Goal: Information Seeking & Learning: Find specific fact

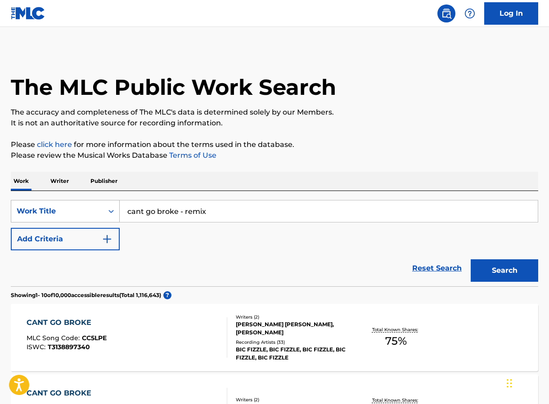
drag, startPoint x: 218, startPoint y: 209, endPoint x: 92, endPoint y: 207, distance: 126.4
click at [93, 207] on div "SearchWithCriteriaef08e29f-199b-4364-8ea1-b8ed82c35393 Work Title cant go broke…" at bounding box center [274, 211] width 527 height 22
click at [491, 269] on button "Search" at bounding box center [504, 271] width 67 height 22
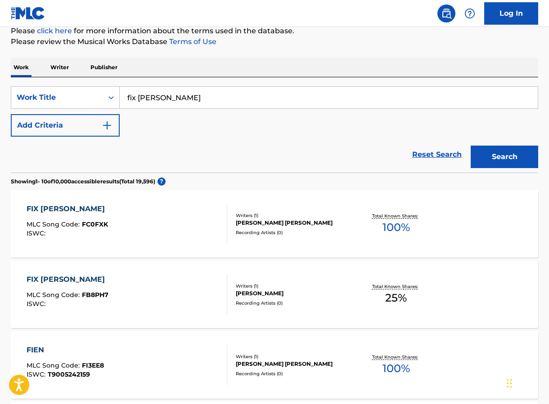
scroll to position [115, 0]
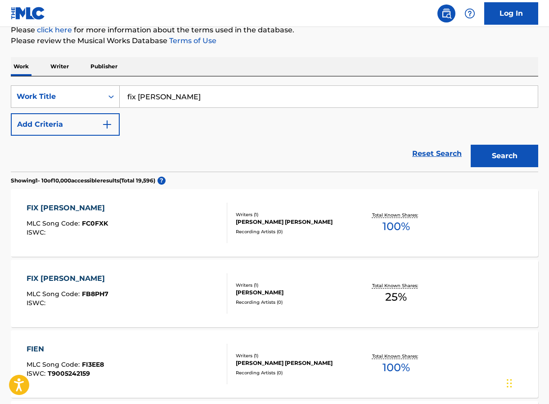
drag, startPoint x: 172, startPoint y: 102, endPoint x: 86, endPoint y: 101, distance: 86.4
click at [86, 101] on div "SearchWithCriteriaef08e29f-199b-4364-8ea1-b8ed82c35393 Work Title fix [PERSON_N…" at bounding box center [274, 96] width 527 height 22
drag, startPoint x: 193, startPoint y: 97, endPoint x: 99, endPoint y: 97, distance: 93.6
click at [100, 97] on div "SearchWithCriteriaef08e29f-199b-4364-8ea1-b8ed82c35393 Work Title fix [PERSON_N…" at bounding box center [274, 96] width 527 height 22
type input "syrup damage"
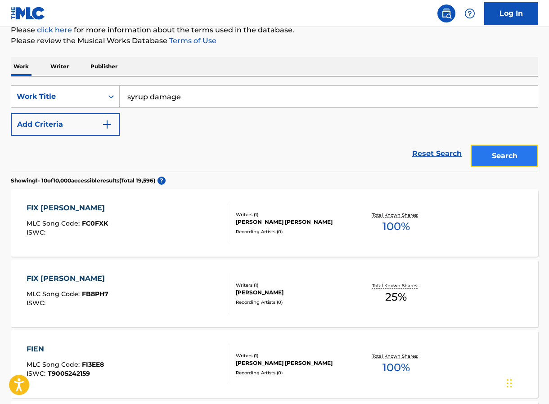
click at [512, 159] on button "Search" at bounding box center [504, 156] width 67 height 22
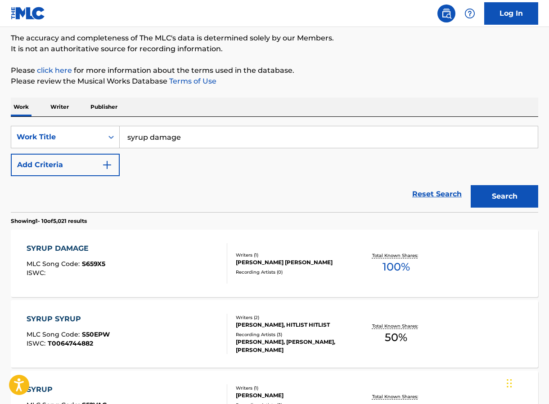
scroll to position [89, 0]
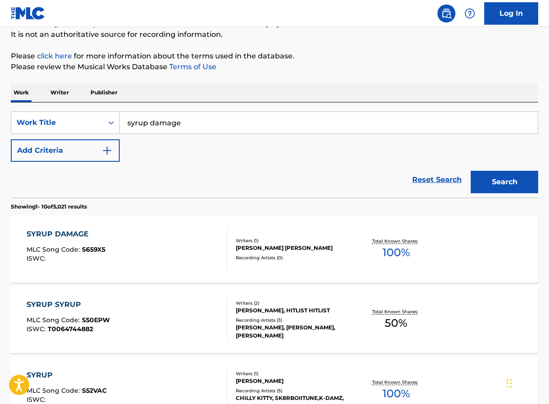
click at [263, 238] on div "Writers ( 1 )" at bounding box center [294, 241] width 117 height 7
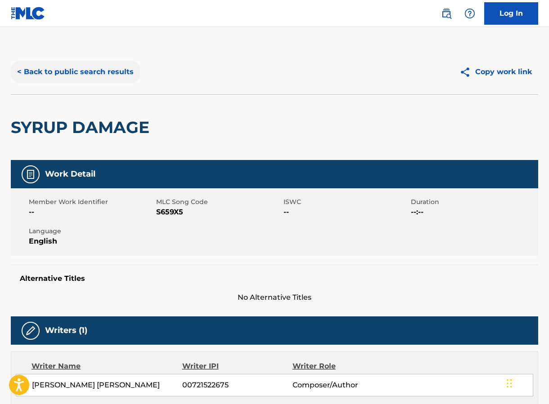
click at [74, 67] on button "< Back to public search results" at bounding box center [75, 72] width 129 height 22
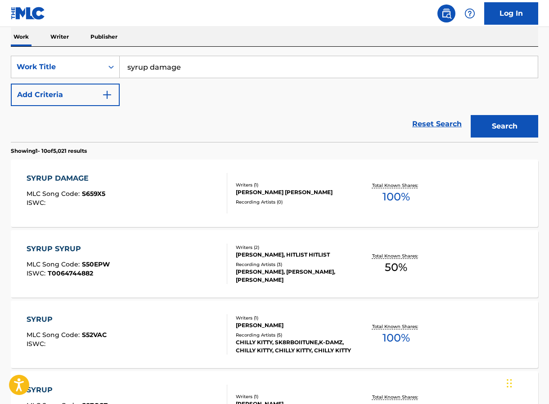
scroll to position [147, 0]
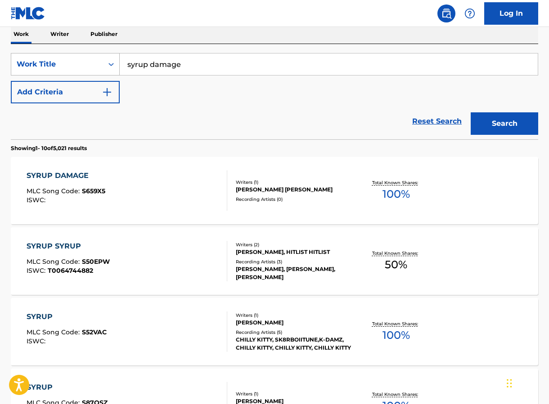
drag, startPoint x: 205, startPoint y: 64, endPoint x: 74, endPoint y: 64, distance: 130.9
click at [79, 64] on div "SearchWithCriteriaef08e29f-199b-4364-8ea1-b8ed82c35393 Work Title syrup damage" at bounding box center [274, 64] width 527 height 22
type input "rio free"
click at [471, 112] on button "Search" at bounding box center [504, 123] width 67 height 22
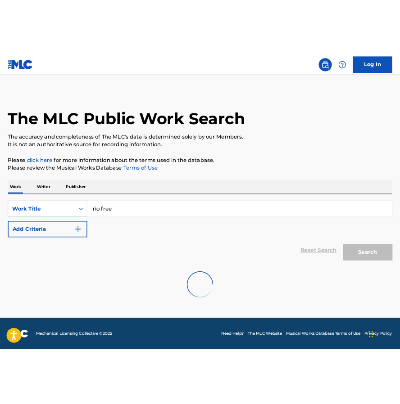
scroll to position [0, 0]
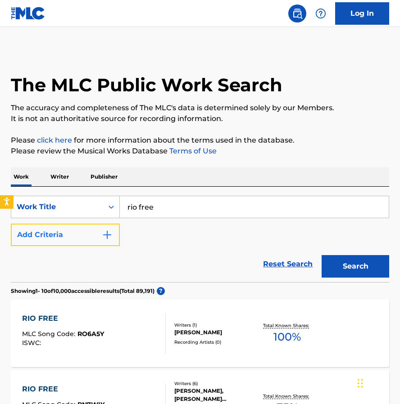
click at [86, 236] on button "Add Criteria" at bounding box center [65, 235] width 109 height 22
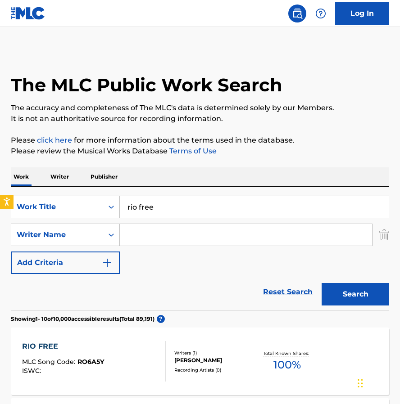
click at [154, 236] on input "Search Form" at bounding box center [246, 235] width 252 height 22
type input "[PERSON_NAME]"
click at [357, 289] on button "Search" at bounding box center [354, 294] width 67 height 22
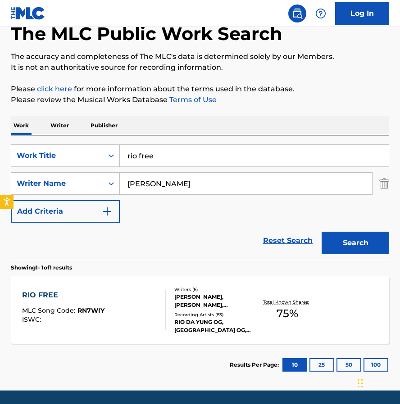
scroll to position [62, 0]
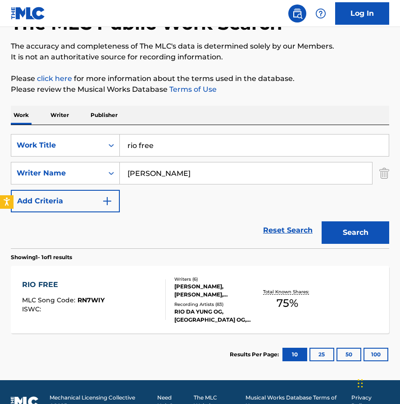
click at [185, 283] on div "[PERSON_NAME], [PERSON_NAME], [PERSON_NAME] [PERSON_NAME] [PERSON_NAME] [PERSON…" at bounding box center [214, 291] width 81 height 16
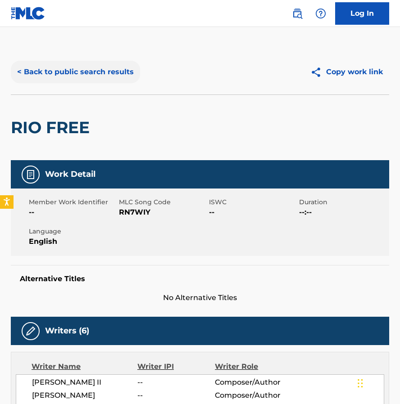
click at [92, 77] on button "< Back to public search results" at bounding box center [75, 72] width 129 height 22
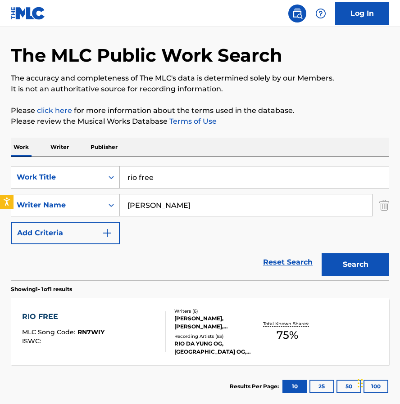
drag, startPoint x: 173, startPoint y: 179, endPoint x: 107, endPoint y: 178, distance: 65.7
click at [111, 178] on div "SearchWithCriteriaef08e29f-199b-4364-8ea1-b8ed82c35393 Work Title rio free" at bounding box center [200, 177] width 378 height 22
type input "dog talk"
click at [386, 210] on img "Search Form" at bounding box center [384, 205] width 10 height 22
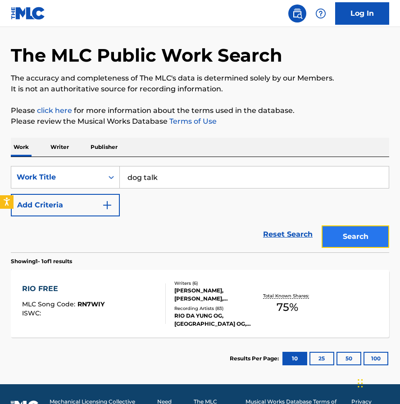
click at [340, 242] on button "Search" at bounding box center [354, 236] width 67 height 22
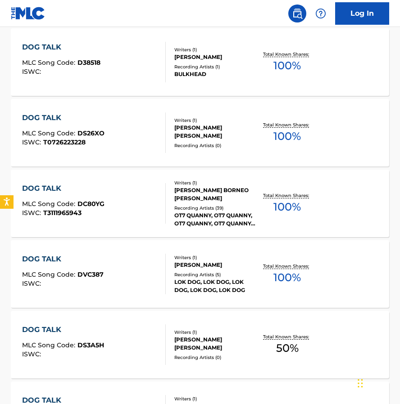
scroll to position [413, 0]
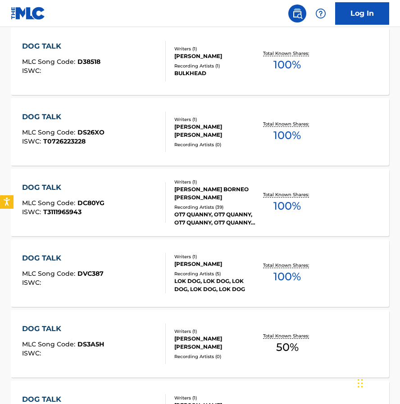
click at [193, 195] on div "[PERSON_NAME] BORNEO [PERSON_NAME]" at bounding box center [214, 193] width 81 height 16
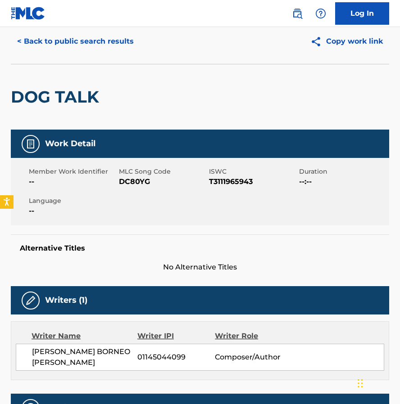
scroll to position [31, 0]
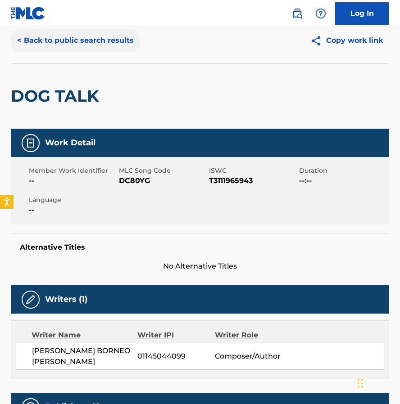
click at [74, 37] on button "< Back to public search results" at bounding box center [75, 40] width 129 height 22
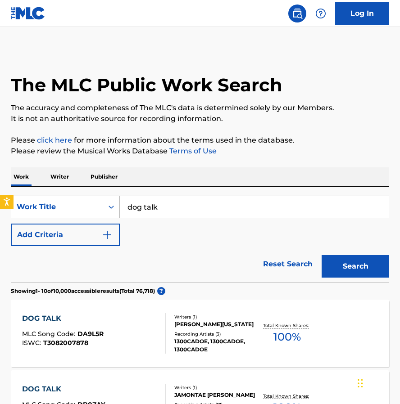
drag, startPoint x: 171, startPoint y: 204, endPoint x: 70, endPoint y: 202, distance: 101.2
click at [77, 202] on div "SearchWithCriteriaef08e29f-199b-4364-8ea1-b8ed82c35393 Work Title dog talk" at bounding box center [200, 207] width 378 height 22
type input "come outside"
click at [91, 234] on button "Add Criteria" at bounding box center [65, 235] width 109 height 22
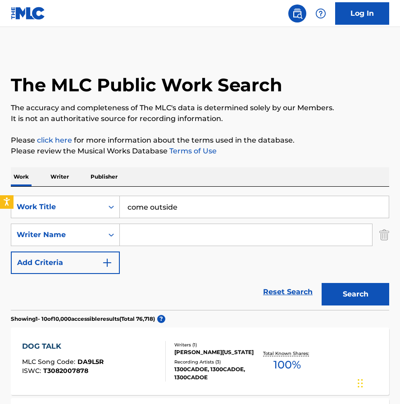
click at [139, 234] on input "Search Form" at bounding box center [246, 235] width 252 height 22
type input "[PERSON_NAME]"
click at [332, 295] on button "Search" at bounding box center [354, 294] width 67 height 22
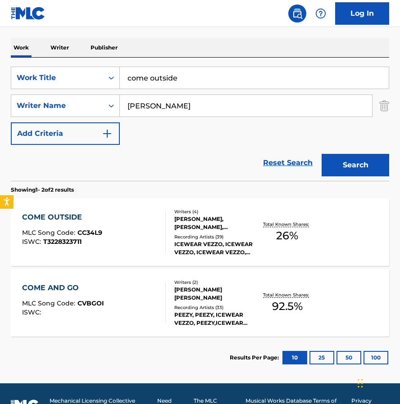
scroll to position [149, 0]
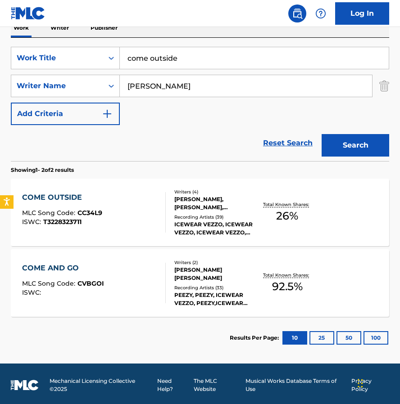
click at [201, 205] on div "[PERSON_NAME], [PERSON_NAME], [PERSON_NAME]" at bounding box center [214, 203] width 81 height 16
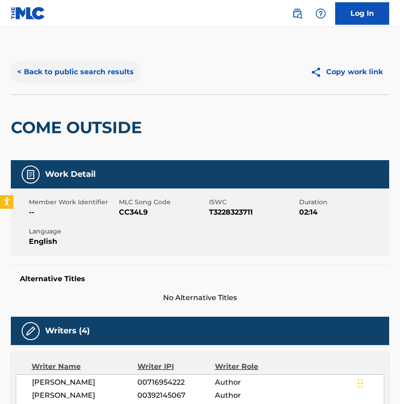
click at [71, 71] on button "< Back to public search results" at bounding box center [75, 72] width 129 height 22
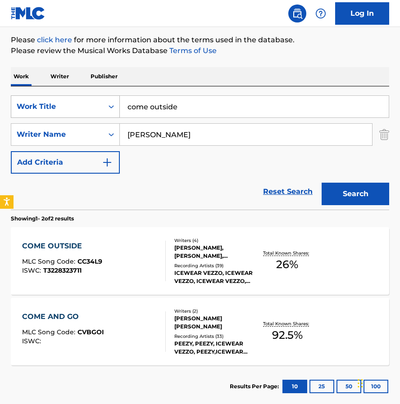
drag, startPoint x: 188, startPoint y: 108, endPoint x: 90, endPoint y: 108, distance: 97.6
click at [90, 108] on div "SearchWithCriteriaef08e29f-199b-4364-8ea1-b8ed82c35393 Work Title come outside" at bounding box center [200, 106] width 378 height 22
type input "[PERSON_NAME]"
drag, startPoint x: 207, startPoint y: 139, endPoint x: 64, endPoint y: 139, distance: 142.6
click at [64, 139] on div "SearchWithCriteria3ae2f99b-febb-4c32-894b-e75703170cb6 Writer Name [PERSON_NAME]" at bounding box center [200, 134] width 378 height 22
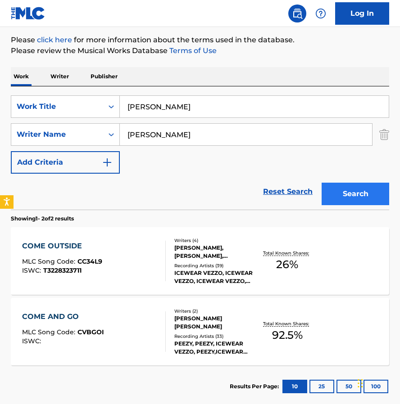
type input "[PERSON_NAME]"
click at [364, 193] on button "Search" at bounding box center [354, 194] width 67 height 22
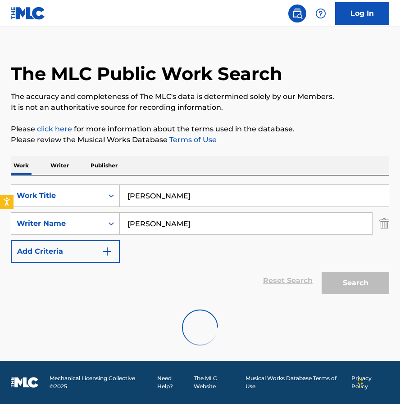
scroll to position [0, 0]
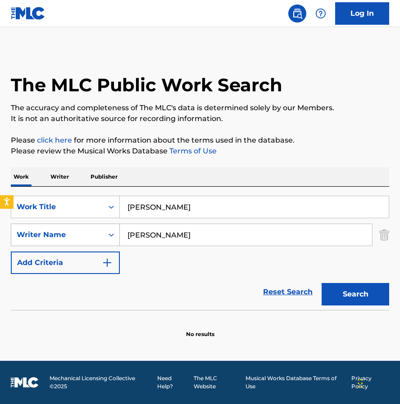
drag, startPoint x: 189, startPoint y: 236, endPoint x: 93, endPoint y: 236, distance: 96.3
click at [96, 236] on div "SearchWithCriteria3ae2f99b-febb-4c32-894b-e75703170cb6 Writer Name [PERSON_NAME]" at bounding box center [200, 235] width 378 height 22
click at [384, 237] on img "Search Form" at bounding box center [384, 235] width 10 height 22
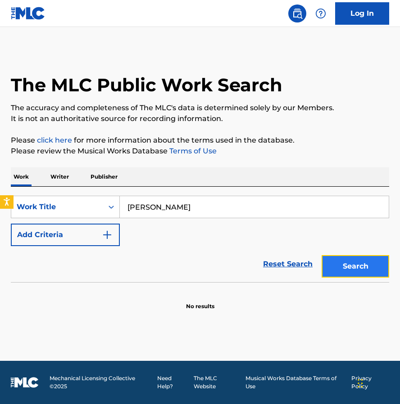
click at [342, 271] on button "Search" at bounding box center [354, 266] width 67 height 22
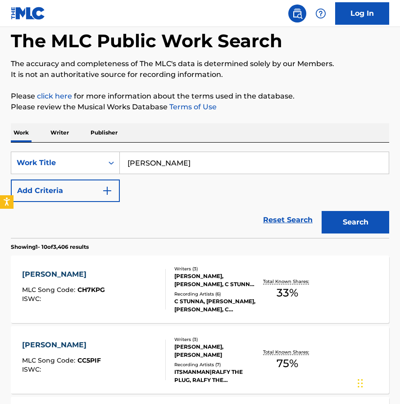
scroll to position [55, 0]
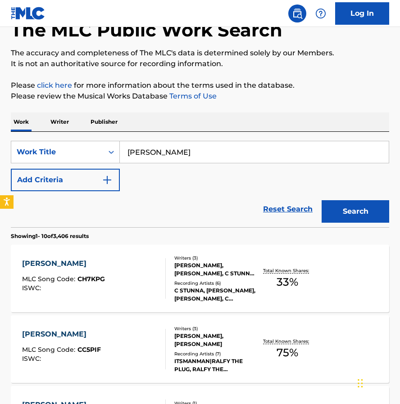
click at [202, 265] on div "[PERSON_NAME], [PERSON_NAME], C STUNNA UNKNOWN" at bounding box center [214, 269] width 81 height 16
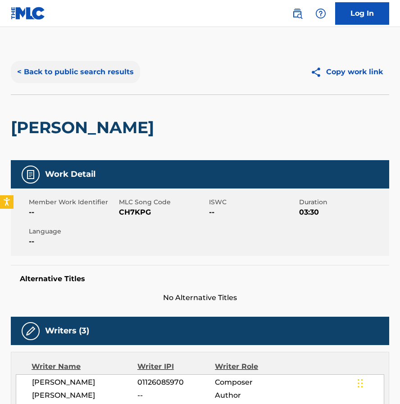
click at [91, 72] on button "< Back to public search results" at bounding box center [75, 72] width 129 height 22
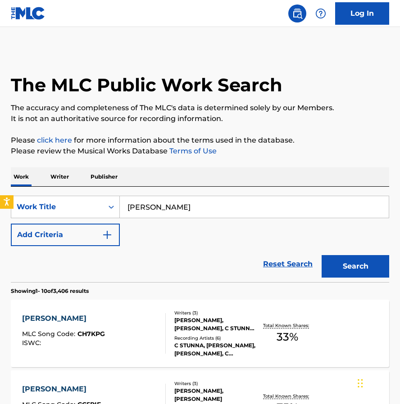
scroll to position [55, 0]
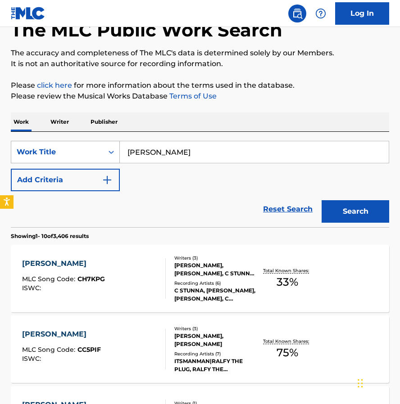
drag, startPoint x: 182, startPoint y: 154, endPoint x: 74, endPoint y: 149, distance: 108.1
click at [74, 149] on div "SearchWithCriteriaef08e29f-199b-4364-8ea1-b8ed82c35393 Work Title [PERSON_NAME]" at bounding box center [200, 152] width 378 height 22
type input "40 mo' reasons"
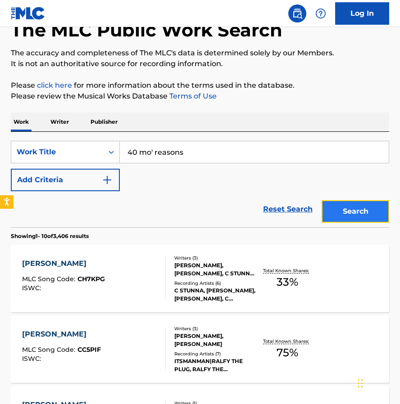
click at [360, 206] on button "Search" at bounding box center [354, 211] width 67 height 22
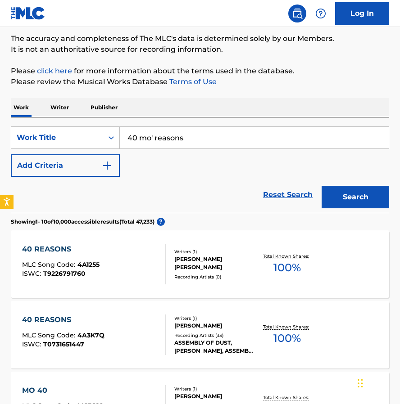
scroll to position [80, 0]
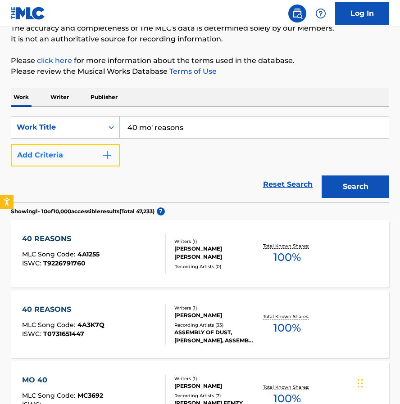
click at [102, 156] on img "Search Form" at bounding box center [107, 155] width 11 height 11
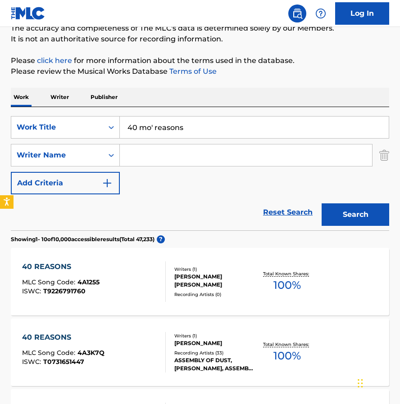
click at [169, 156] on input "Search Form" at bounding box center [246, 155] width 252 height 22
type input "[PERSON_NAME]"
click at [347, 210] on button "Search" at bounding box center [354, 214] width 67 height 22
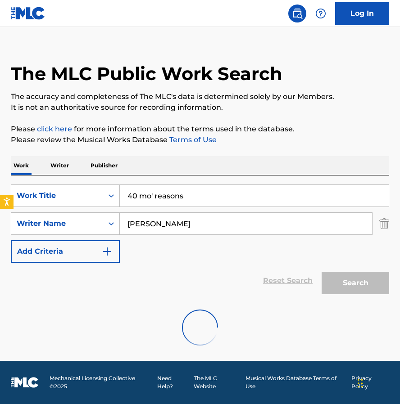
scroll to position [0, 0]
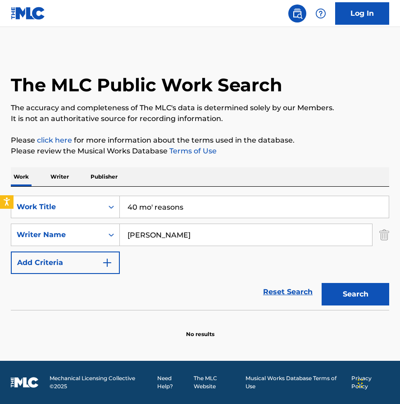
click at [150, 207] on input "40 mo' reasons" at bounding box center [254, 207] width 269 height 22
click at [152, 209] on input "40 mo' reasons" at bounding box center [254, 207] width 269 height 22
click at [376, 295] on button "Search" at bounding box center [354, 294] width 67 height 22
drag, startPoint x: 199, startPoint y: 206, endPoint x: 54, endPoint y: 205, distance: 144.9
click at [56, 205] on div "SearchWithCriteriaef08e29f-199b-4364-8ea1-b8ed82c35393 Work Title 40 mo reasons" at bounding box center [200, 207] width 378 height 22
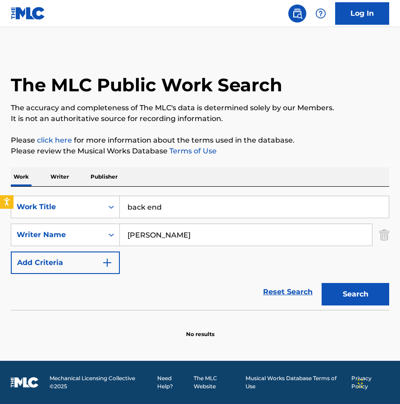
type input "back end"
drag, startPoint x: 216, startPoint y: 237, endPoint x: 104, endPoint y: 237, distance: 112.0
click at [104, 237] on div "SearchWithCriteria3ae2f99b-febb-4c32-894b-e75703170cb6 Writer Name [PERSON_NAME]" at bounding box center [200, 235] width 378 height 22
type input "[PERSON_NAME]"
click at [359, 292] on button "Search" at bounding box center [354, 294] width 67 height 22
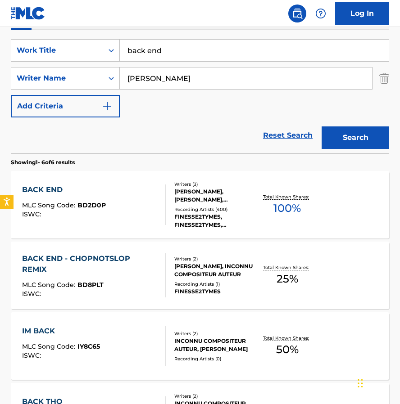
scroll to position [158, 0]
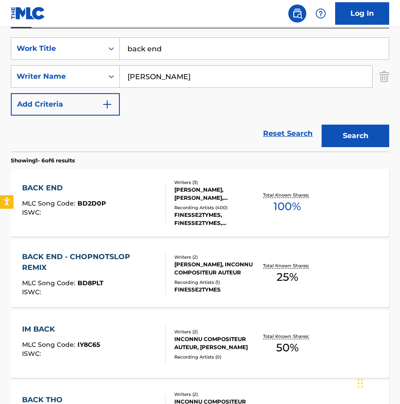
click at [203, 197] on div "[PERSON_NAME], [PERSON_NAME], [PERSON_NAME]" at bounding box center [214, 194] width 81 height 16
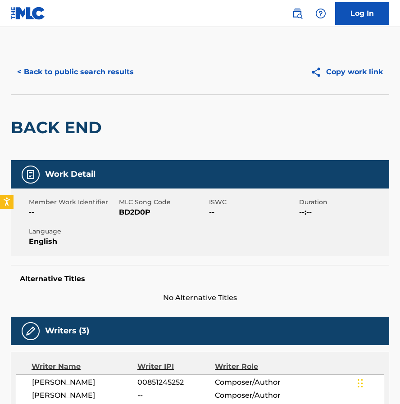
click at [81, 85] on div "< Back to public search results Copy work link" at bounding box center [200, 71] width 378 height 45
click at [76, 75] on button "< Back to public search results" at bounding box center [75, 72] width 129 height 22
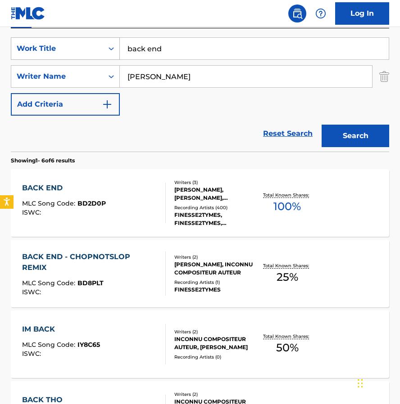
drag, startPoint x: 175, startPoint y: 45, endPoint x: 59, endPoint y: 45, distance: 115.2
click at [59, 45] on div "SearchWithCriteriaef08e29f-199b-4364-8ea1-b8ed82c35393 Work Title back end" at bounding box center [200, 48] width 378 height 22
type input "future [PERSON_NAME]"
drag, startPoint x: 238, startPoint y: 85, endPoint x: 119, endPoint y: 83, distance: 118.8
click at [119, 83] on div "SearchWithCriteria3ae2f99b-febb-4c32-894b-e75703170cb6 Writer Name [PERSON_NAME]" at bounding box center [200, 76] width 378 height 22
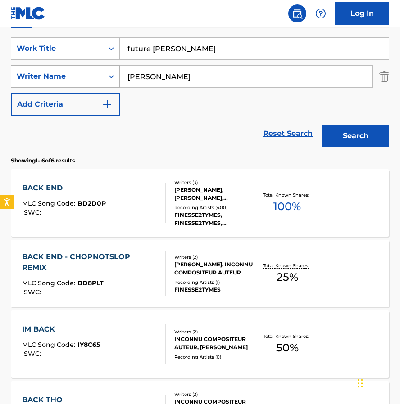
drag, startPoint x: 182, startPoint y: 85, endPoint x: 94, endPoint y: 75, distance: 89.2
click at [94, 75] on div "SearchWithCriteria3ae2f99b-febb-4c32-894b-e75703170cb6 Writer Name [PERSON_NAME]" at bounding box center [200, 76] width 378 height 22
type input "r"
click at [171, 121] on div "Reset Search Search" at bounding box center [200, 134] width 378 height 36
click at [140, 80] on input "Search Form" at bounding box center [246, 77] width 252 height 22
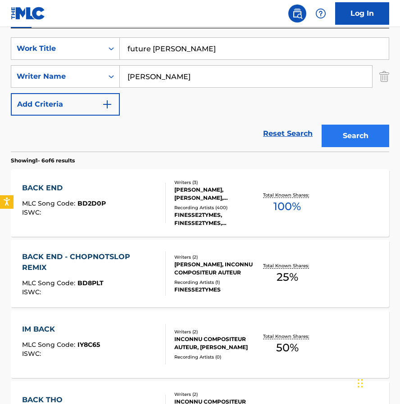
type input "[PERSON_NAME]"
click at [348, 128] on button "Search" at bounding box center [354, 136] width 67 height 22
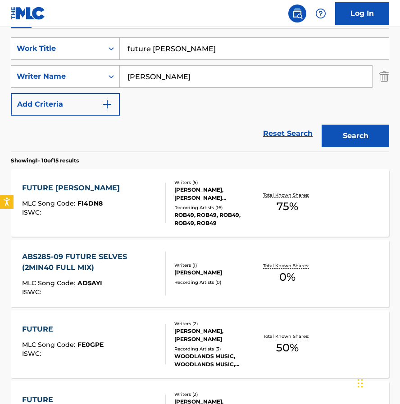
click at [208, 195] on div "[PERSON_NAME], [PERSON_NAME] [PERSON_NAME] III [PERSON_NAME], [PERSON_NAME], [P…" at bounding box center [214, 194] width 81 height 16
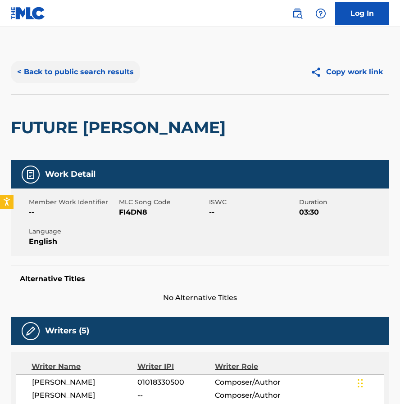
click at [56, 68] on button "< Back to public search results" at bounding box center [75, 72] width 129 height 22
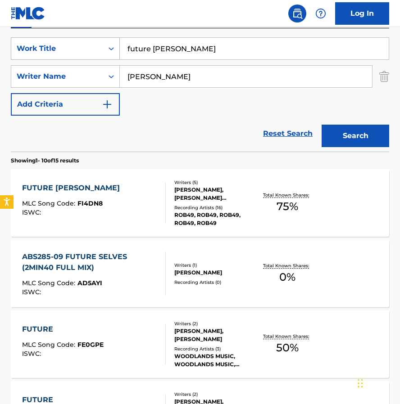
drag, startPoint x: 191, startPoint y: 48, endPoint x: 67, endPoint y: 45, distance: 124.6
click at [72, 45] on div "SearchWithCriteriaef08e29f-199b-4364-8ea1-b8ed82c35393 Work Title future [PERSO…" at bounding box center [200, 48] width 378 height 22
type input "what da fuk"
drag, startPoint x: 207, startPoint y: 86, endPoint x: 108, endPoint y: 73, distance: 99.3
click at [109, 73] on div "SearchWithCriteria3ae2f99b-febb-4c32-894b-e75703170cb6 Writer Name [PERSON_NAME]" at bounding box center [200, 76] width 378 height 22
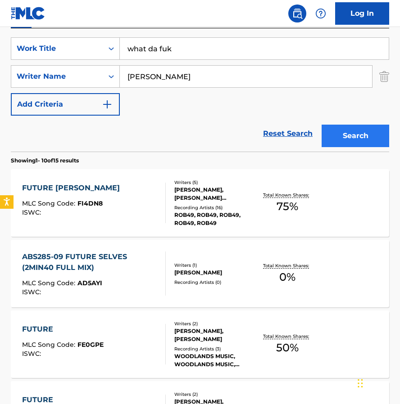
type input "[PERSON_NAME]"
click at [368, 128] on button "Search" at bounding box center [354, 136] width 67 height 22
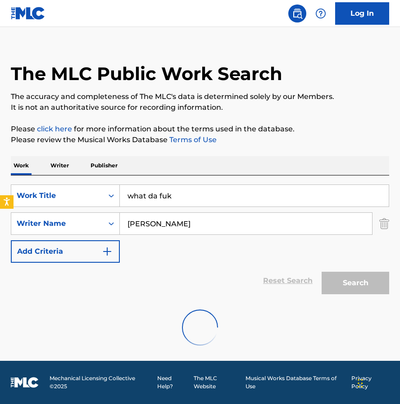
scroll to position [152, 0]
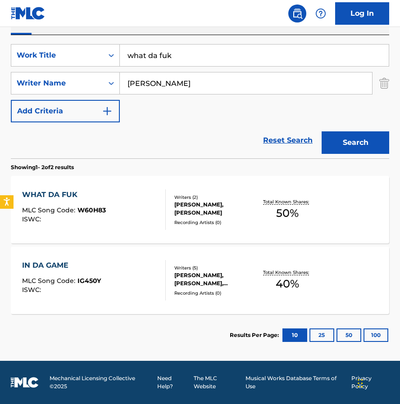
click at [173, 210] on div "Writers ( 2 ) [PERSON_NAME], [PERSON_NAME] Recording Artists ( 0 )" at bounding box center [211, 210] width 90 height 32
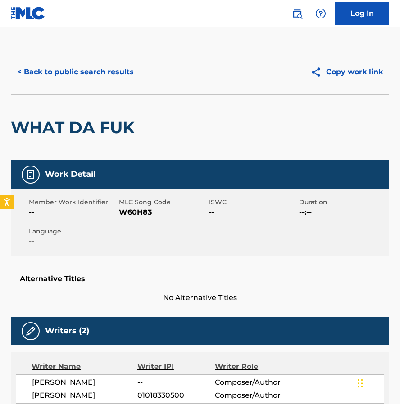
click at [45, 58] on div "< Back to public search results Copy work link" at bounding box center [200, 71] width 378 height 45
click at [89, 65] on button "< Back to public search results" at bounding box center [75, 72] width 129 height 22
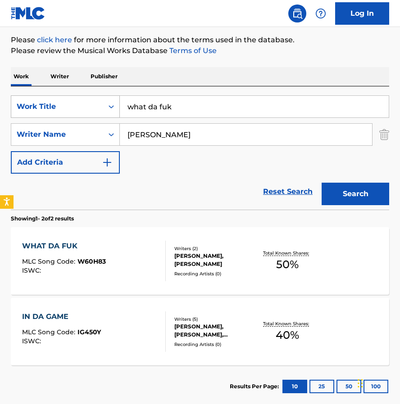
drag, startPoint x: 201, startPoint y: 106, endPoint x: 61, endPoint y: 100, distance: 140.0
click at [69, 101] on div "SearchWithCriteriaef08e29f-199b-4364-8ea1-b8ed82c35393 Work Title what da fuk" at bounding box center [200, 106] width 378 height 22
type input "active"
drag, startPoint x: 181, startPoint y: 134, endPoint x: 74, endPoint y: 133, distance: 107.5
click at [74, 133] on div "SearchWithCriteria3ae2f99b-febb-4c32-894b-e75703170cb6 Writer Name [PERSON_NAME]" at bounding box center [200, 134] width 378 height 22
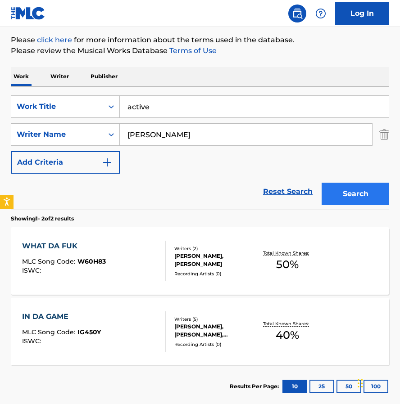
type input "[PERSON_NAME]"
click at [341, 197] on button "Search" at bounding box center [354, 194] width 67 height 22
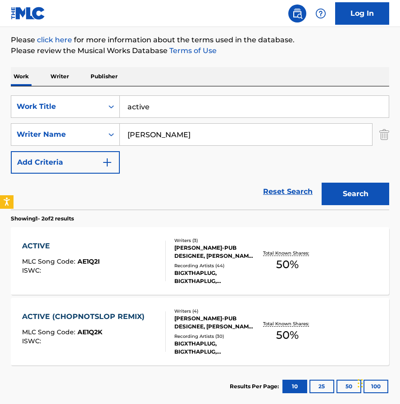
click at [203, 253] on div "[PERSON_NAME]-PUB DESIGNEE, [PERSON_NAME], [PERSON_NAME]" at bounding box center [214, 252] width 81 height 16
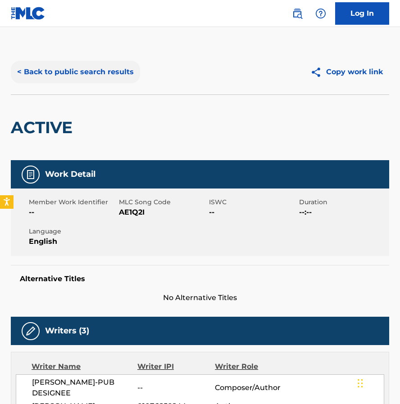
click at [55, 73] on button "< Back to public search results" at bounding box center [75, 72] width 129 height 22
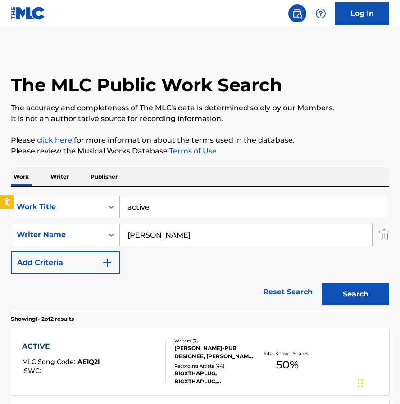
scroll to position [100, 0]
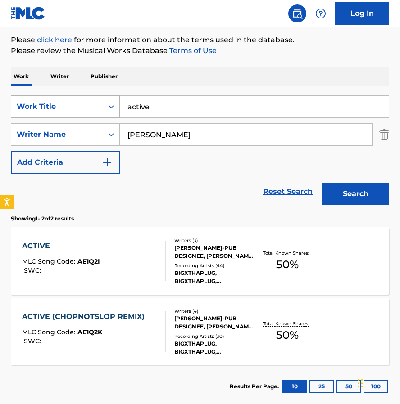
drag, startPoint x: 166, startPoint y: 110, endPoint x: 99, endPoint y: 110, distance: 66.6
click at [99, 110] on div "SearchWithCriteriaef08e29f-199b-4364-8ea1-b8ed82c35393 Work Title active" at bounding box center [200, 106] width 378 height 22
drag, startPoint x: 171, startPoint y: 104, endPoint x: 105, endPoint y: 104, distance: 65.2
click at [105, 104] on div "SearchWithCriteriaef08e29f-199b-4364-8ea1-b8ed82c35393 Work Title active" at bounding box center [200, 106] width 378 height 22
type input "primetime"
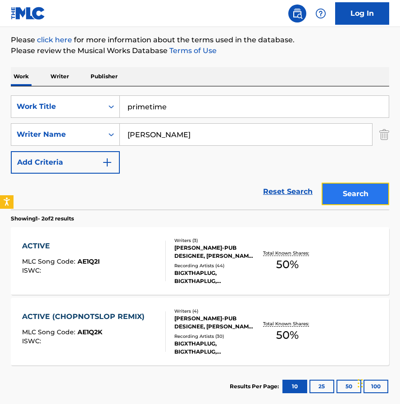
click at [367, 185] on button "Search" at bounding box center [354, 194] width 67 height 22
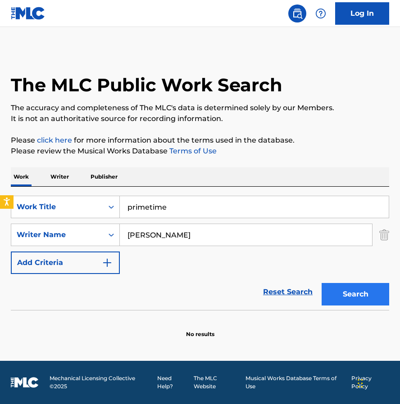
scroll to position [0, 0]
click at [176, 229] on input "[PERSON_NAME]" at bounding box center [246, 235] width 252 height 22
drag, startPoint x: 156, startPoint y: 236, endPoint x: 112, endPoint y: 236, distance: 44.1
click at [112, 236] on div "SearchWithCriteria3ae2f99b-febb-4c32-894b-e75703170cb6 Writer Name [PERSON_NAME]" at bounding box center [200, 235] width 378 height 22
type input "[PERSON_NAME]"
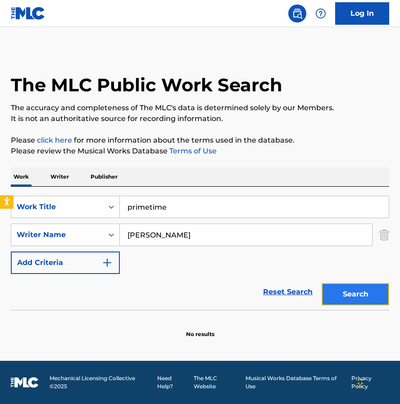
click at [364, 289] on button "Search" at bounding box center [354, 294] width 67 height 22
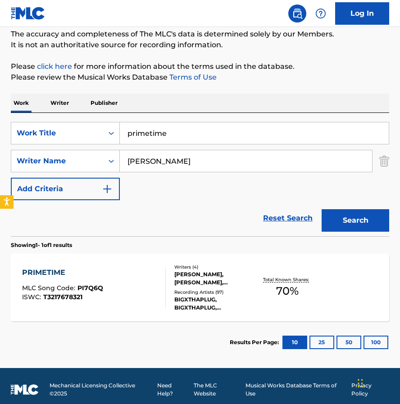
scroll to position [81, 0]
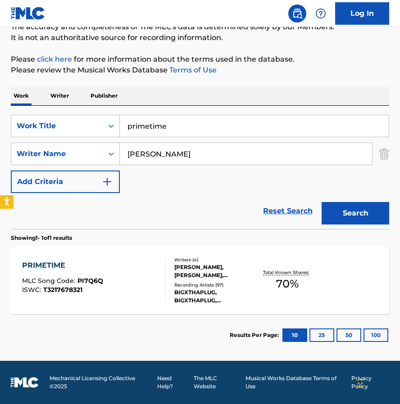
click at [207, 258] on div "Writers ( 4 )" at bounding box center [214, 259] width 81 height 7
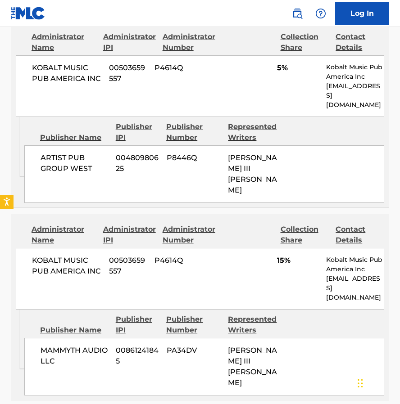
scroll to position [782, 0]
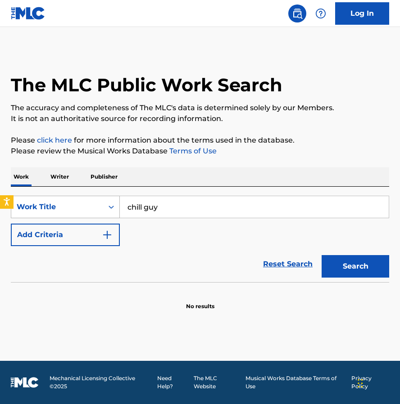
drag, startPoint x: 171, startPoint y: 213, endPoint x: 45, endPoint y: 201, distance: 126.6
click at [51, 201] on div "SearchWithCriteria4b6406bb-d142-4823-884d-79da24bac82e Work Title chill guy" at bounding box center [200, 207] width 378 height 22
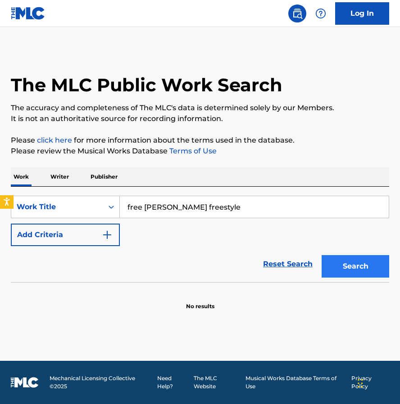
type input "free [PERSON_NAME] freestyle"
click at [346, 266] on button "Search" at bounding box center [354, 266] width 67 height 22
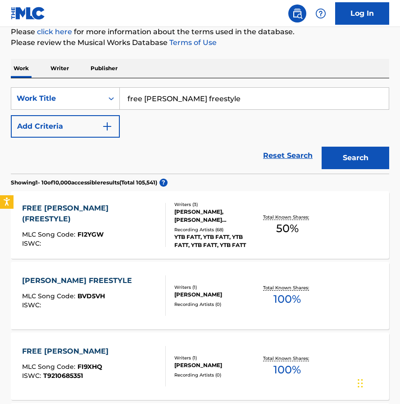
scroll to position [119, 0]
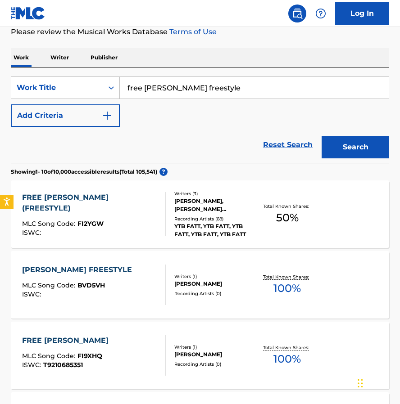
click at [200, 200] on div "[PERSON_NAME], [PERSON_NAME] [PERSON_NAME], [PERSON_NAME]" at bounding box center [214, 205] width 81 height 16
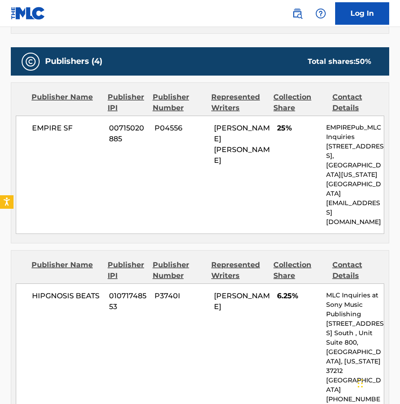
scroll to position [425, 0]
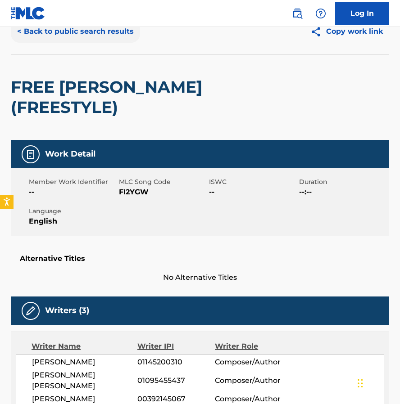
click at [64, 30] on button "< Back to public search results" at bounding box center [75, 31] width 129 height 22
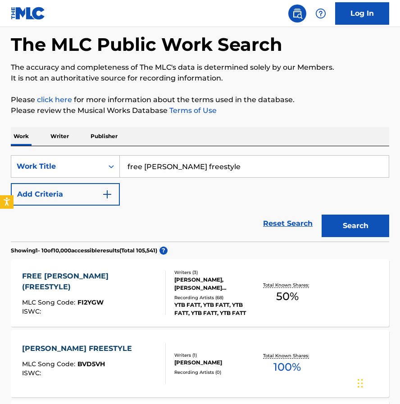
scroll to position [119, 0]
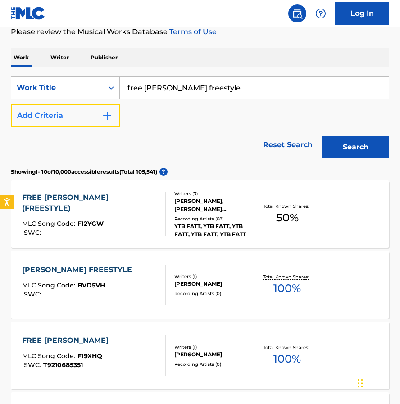
click at [104, 113] on img "Search Form" at bounding box center [107, 115] width 11 height 11
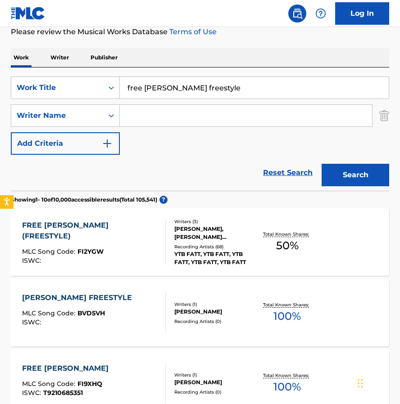
click at [180, 112] on input "Search Form" at bounding box center [246, 116] width 252 height 22
type input "cavon paige"
drag, startPoint x: 207, startPoint y: 91, endPoint x: 81, endPoint y: 92, distance: 126.0
click at [82, 92] on div "SearchWithCriteria4b6406bb-d142-4823-884d-79da24bac82e Work Title free billy fr…" at bounding box center [200, 87] width 378 height 22
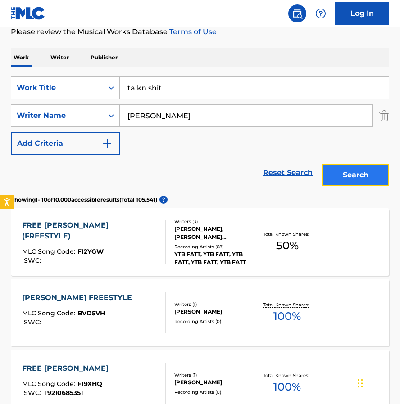
click at [341, 171] on button "Search" at bounding box center [354, 175] width 67 height 22
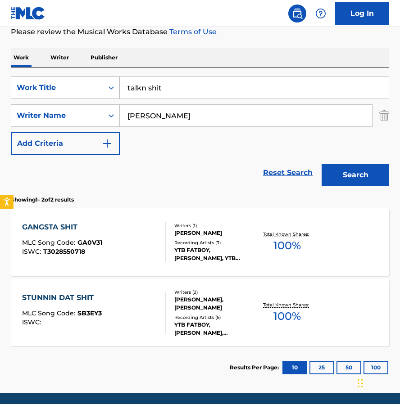
drag, startPoint x: 177, startPoint y: 86, endPoint x: 67, endPoint y: 79, distance: 110.0
click at [67, 79] on div "SearchWithCriteria4b6406bb-d142-4823-884d-79da24bac82e Work Title talkn shit" at bounding box center [200, 87] width 378 height 22
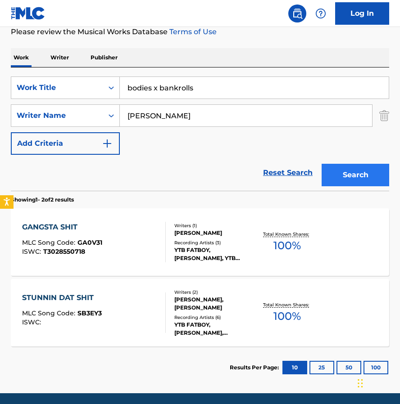
type input "bodies x bankrolls"
click at [373, 176] on button "Search" at bounding box center [354, 175] width 67 height 22
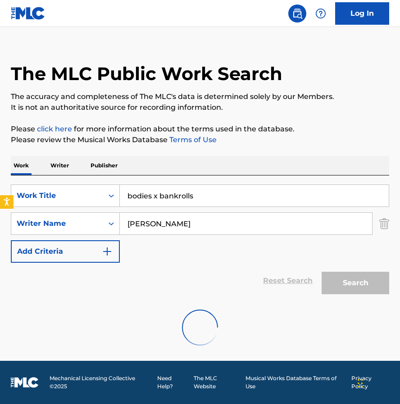
scroll to position [81, 0]
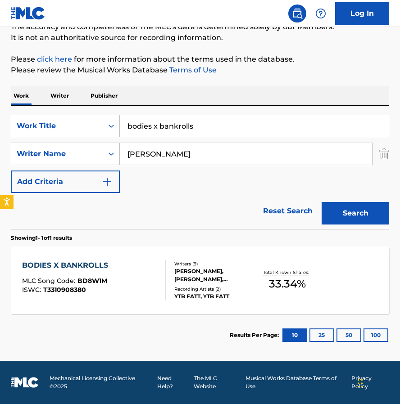
click at [201, 269] on div "KAIMON CARWELL, CAVON PAIGE, MILES MORROW, ROBERT GULLAT, LEVIN BUHTZ, ROBERT G…" at bounding box center [214, 275] width 81 height 16
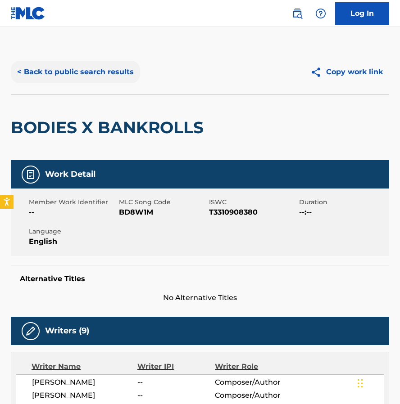
click at [57, 83] on div "< Back to public search results Copy work link" at bounding box center [200, 71] width 378 height 45
click at [80, 67] on button "< Back to public search results" at bounding box center [75, 72] width 129 height 22
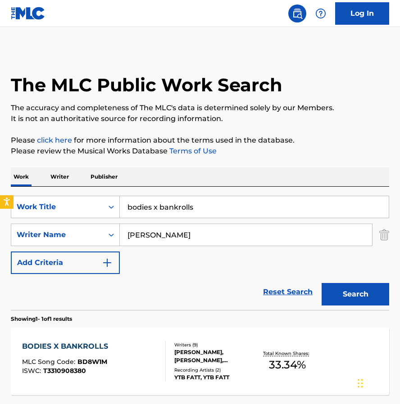
scroll to position [30, 0]
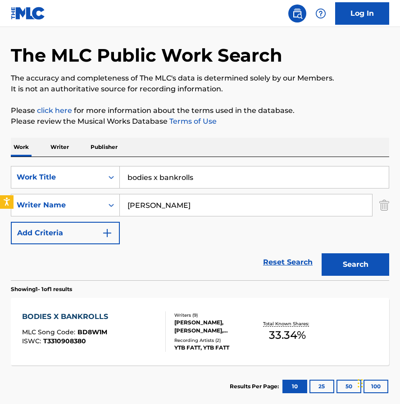
drag, startPoint x: 205, startPoint y: 173, endPoint x: 71, endPoint y: 164, distance: 134.8
click at [71, 164] on div "SearchWithCriteria4b6406bb-d142-4823-884d-79da24bac82e Work Title bodies x bank…" at bounding box center [200, 218] width 378 height 123
drag, startPoint x: 237, startPoint y: 175, endPoint x: 5, endPoint y: 169, distance: 231.8
click at [6, 169] on div "The MLC Public Work Search The accuracy and completeness of The MLC's data is d…" at bounding box center [200, 214] width 400 height 388
click at [365, 258] on button "Search" at bounding box center [354, 264] width 67 height 22
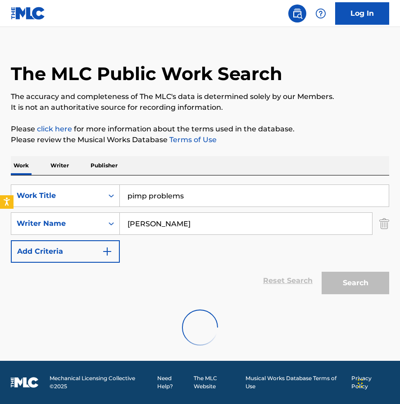
scroll to position [0, 0]
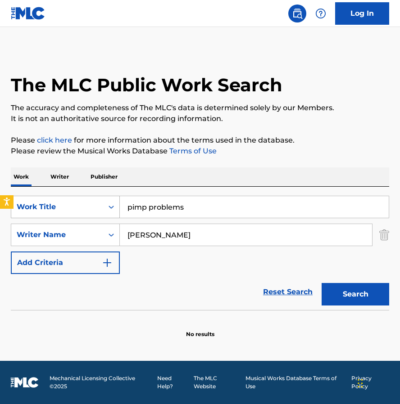
drag, startPoint x: 199, startPoint y: 206, endPoint x: 115, endPoint y: 206, distance: 83.7
click at [121, 205] on input "pimp problems" at bounding box center [254, 207] width 269 height 22
type input "get back"
click at [364, 293] on button "Search" at bounding box center [354, 294] width 67 height 22
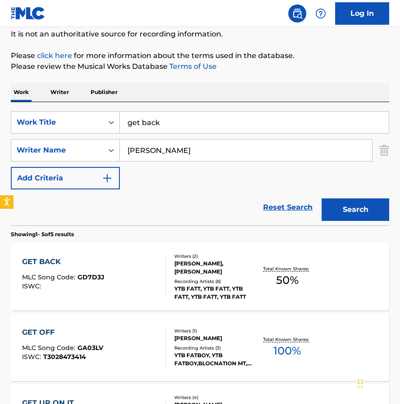
scroll to position [94, 0]
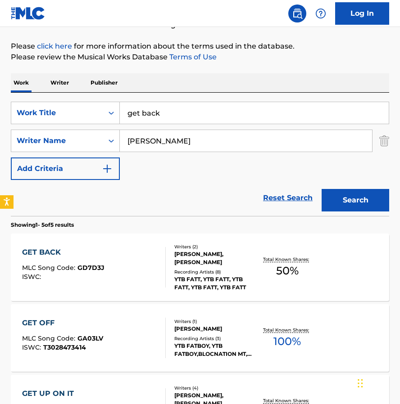
click at [203, 261] on div "TONY TRAVIS, CAVON PAIGE" at bounding box center [214, 258] width 81 height 16
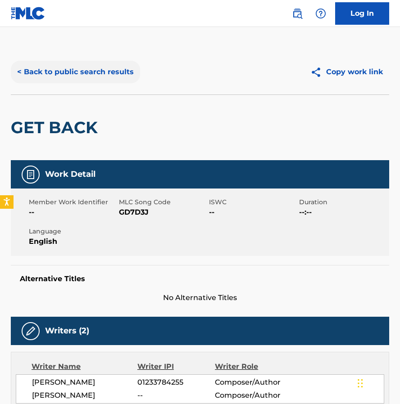
click at [93, 72] on button "< Back to public search results" at bounding box center [75, 72] width 129 height 22
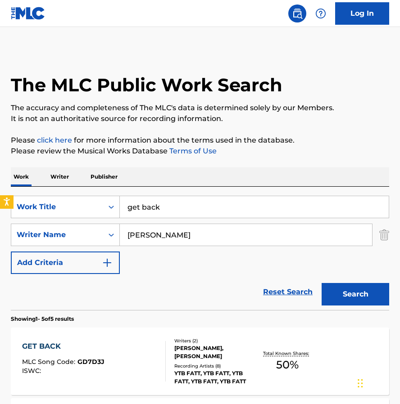
scroll to position [94, 0]
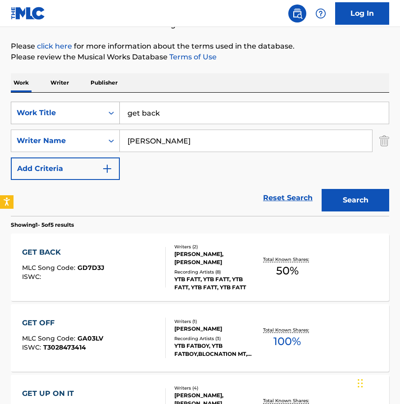
drag, startPoint x: 171, startPoint y: 111, endPoint x: 29, endPoint y: 108, distance: 141.7
click at [32, 108] on div "SearchWithCriteria4b6406bb-d142-4823-884d-79da24bac82e Work Title get back" at bounding box center [200, 113] width 378 height 22
type input "bezzal land"
drag, startPoint x: 173, startPoint y: 142, endPoint x: 113, endPoint y: 142, distance: 59.8
click at [113, 142] on div "SearchWithCriteria0643147e-6a38-41ff-aac5-e5c3d753bfd3 Writer Name cavon paige" at bounding box center [200, 141] width 378 height 22
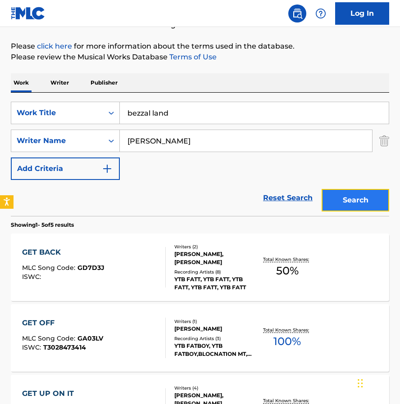
click at [347, 198] on button "Search" at bounding box center [354, 200] width 67 height 22
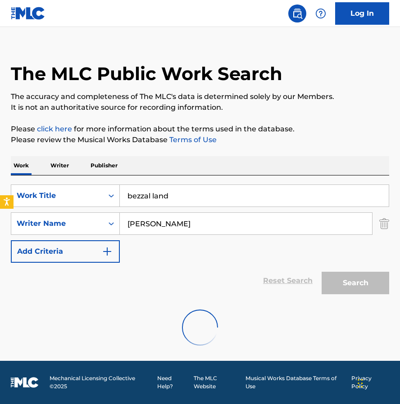
scroll to position [0, 0]
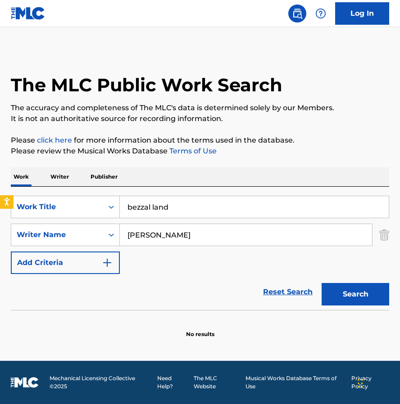
drag, startPoint x: 204, startPoint y: 235, endPoint x: 123, endPoint y: 234, distance: 81.4
click at [125, 234] on input "quintoris johnson" at bounding box center [246, 235] width 252 height 22
type input "reginald boyland"
click at [347, 296] on button "Search" at bounding box center [354, 294] width 67 height 22
drag, startPoint x: 209, startPoint y: 233, endPoint x: 108, endPoint y: 234, distance: 101.7
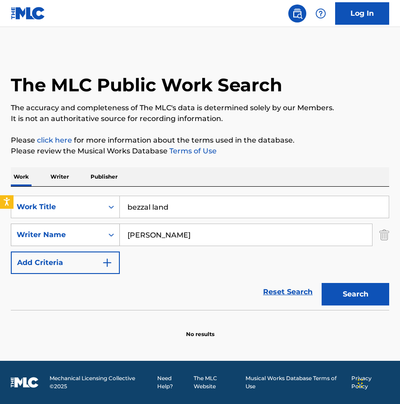
click at [108, 234] on div "SearchWithCriteria0643147e-6a38-41ff-aac5-e5c3d753bfd3 Writer Name reginald boy…" at bounding box center [200, 235] width 378 height 22
click at [219, 183] on div "Work Writer Publisher" at bounding box center [200, 176] width 378 height 19
